Goal: Obtain resource: Download file/media

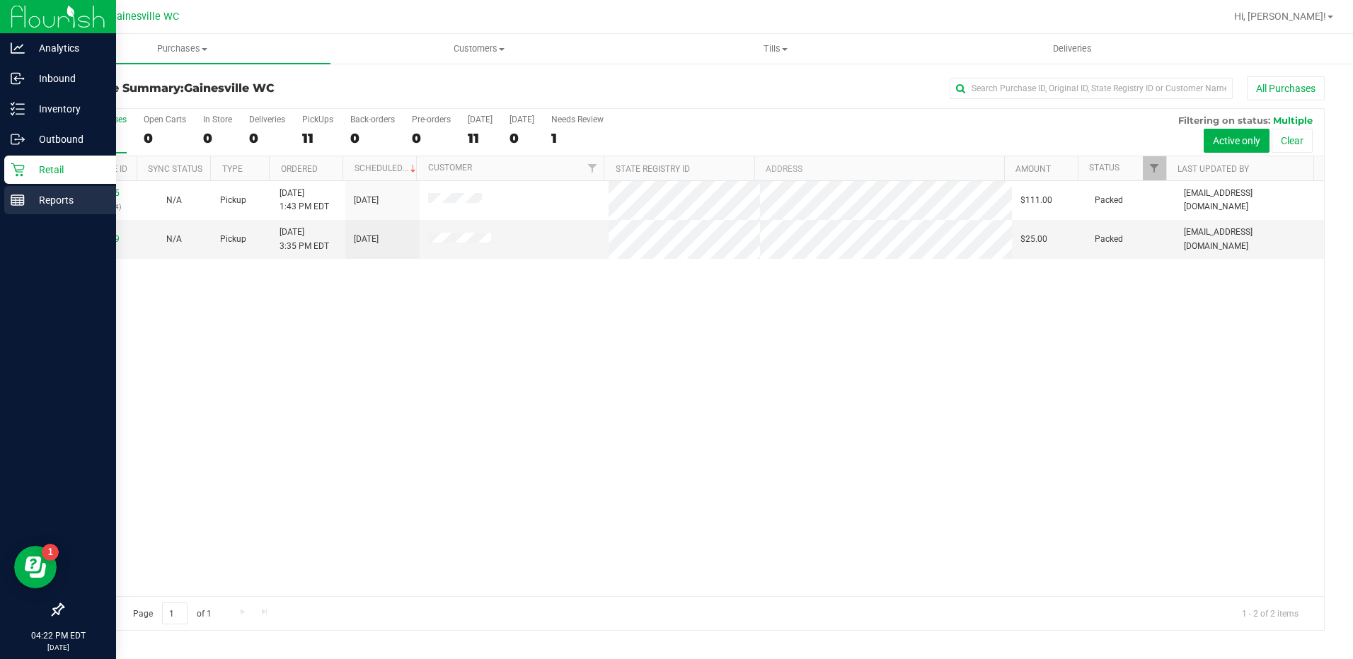
click at [53, 207] on p "Reports" at bounding box center [67, 200] width 85 height 17
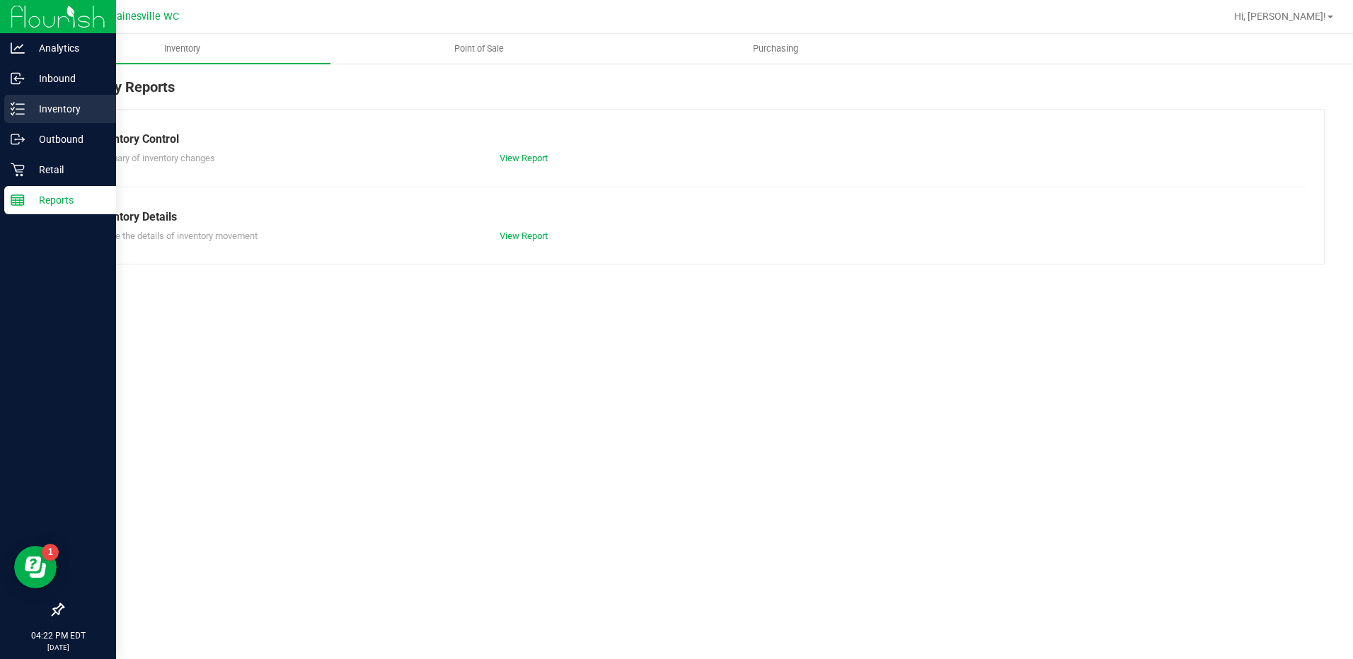
click at [50, 111] on p "Inventory" at bounding box center [67, 108] width 85 height 17
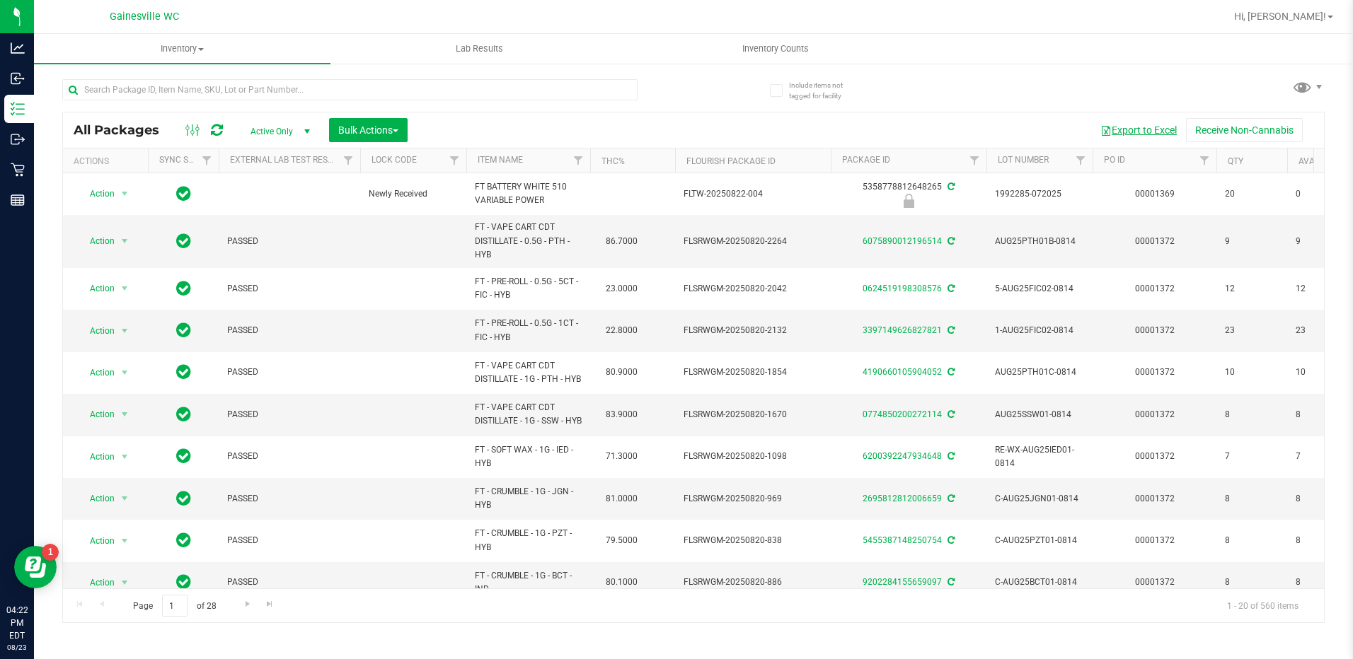
click at [1131, 126] on button "Export to Excel" at bounding box center [1138, 130] width 95 height 24
drag, startPoint x: 543, startPoint y: 158, endPoint x: 534, endPoint y: 159, distance: 9.3
click at [534, 159] on th "Item Name" at bounding box center [528, 161] width 124 height 25
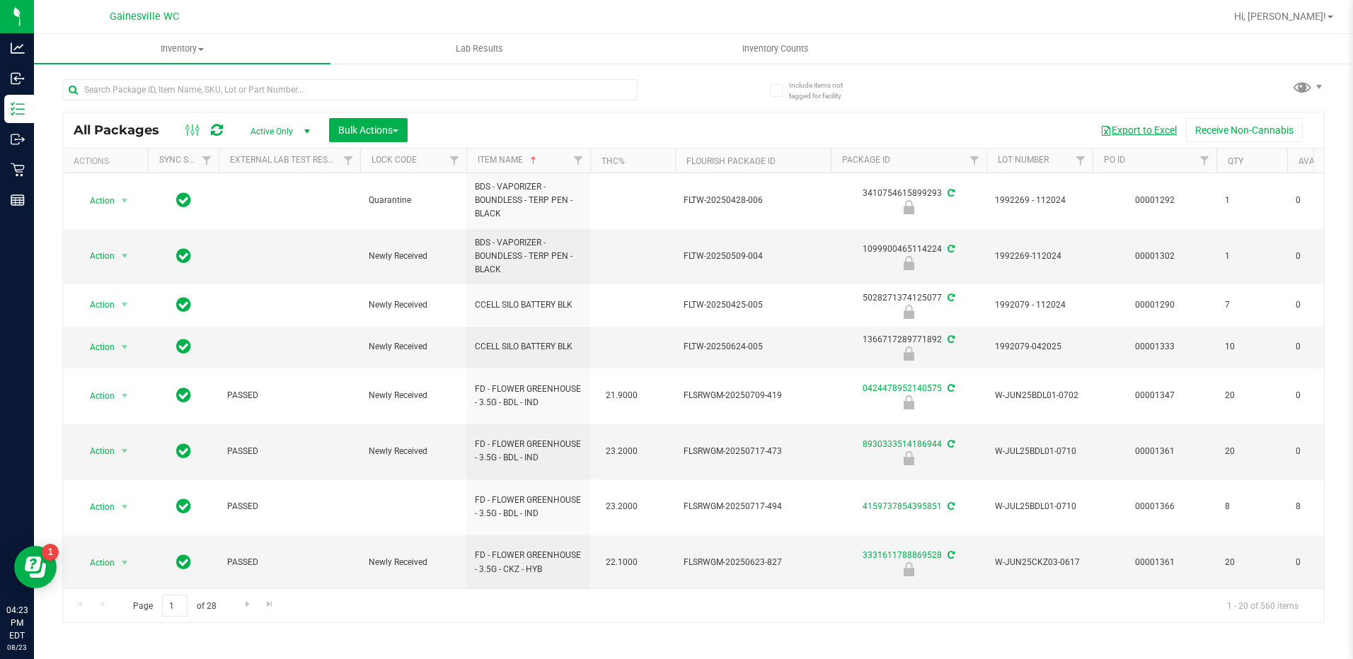
click at [1136, 139] on button "Export to Excel" at bounding box center [1138, 130] width 95 height 24
